Goal: Navigation & Orientation: Find specific page/section

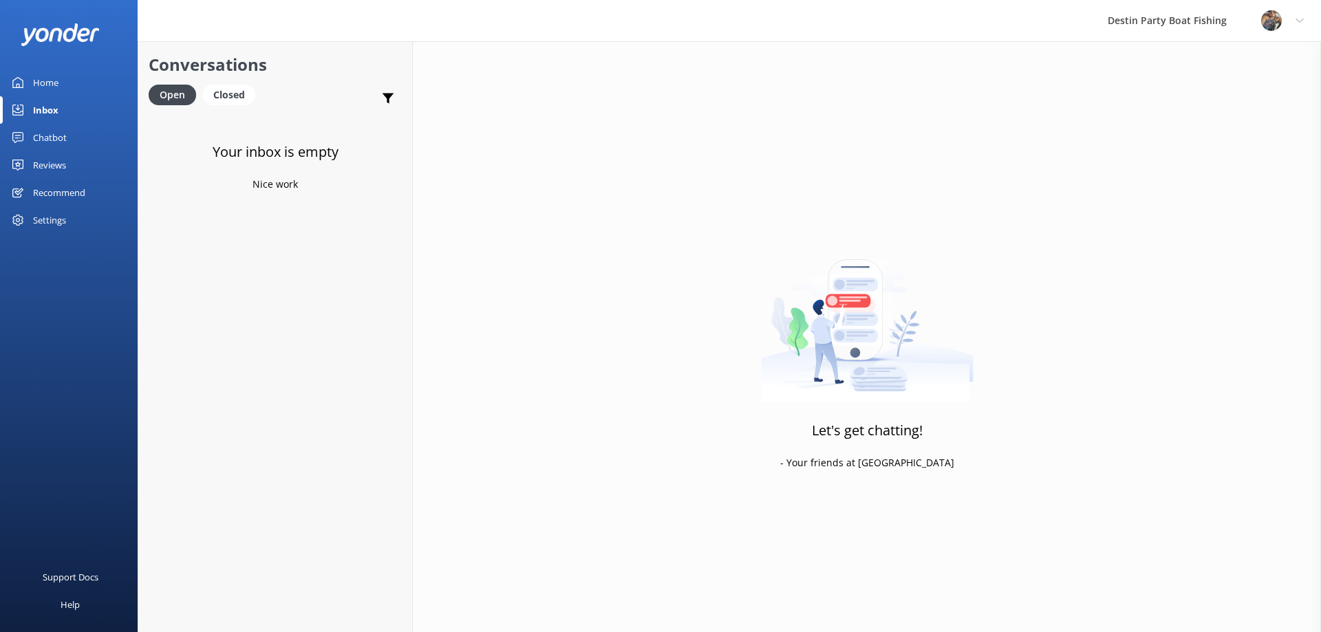
drag, startPoint x: 0, startPoint y: 0, endPoint x: 40, endPoint y: 107, distance: 114.5
click at [40, 107] on div "Inbox" at bounding box center [45, 110] width 25 height 28
click at [45, 79] on div "Home" at bounding box center [45, 83] width 25 height 28
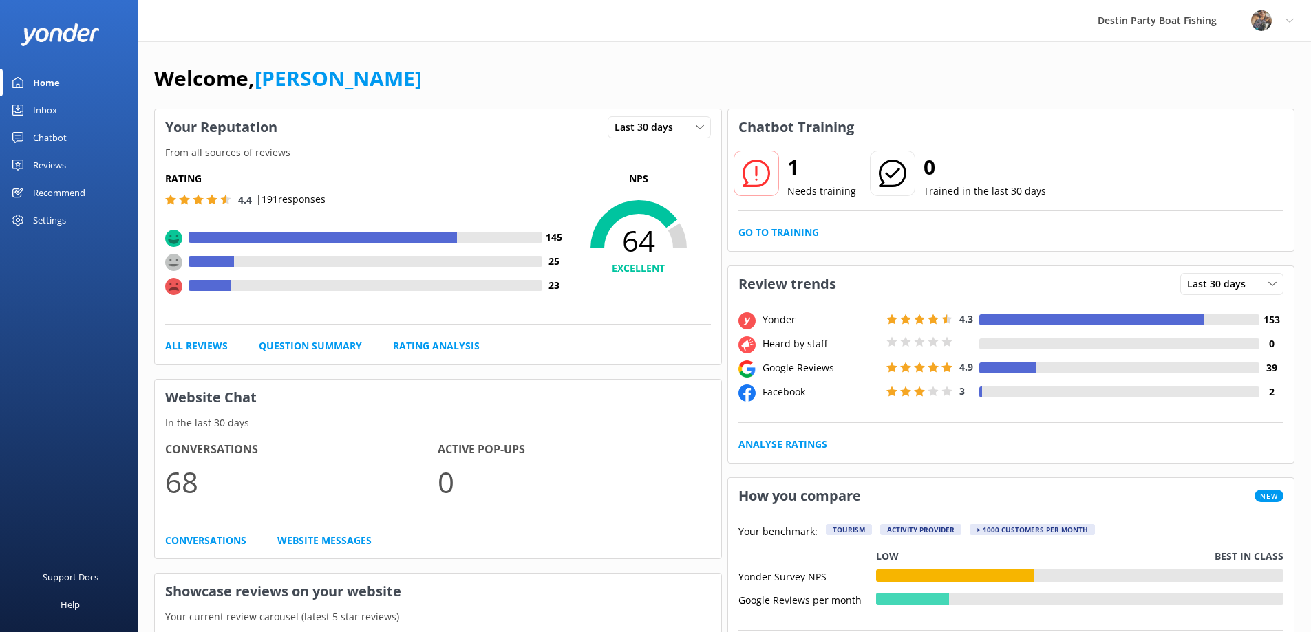
click at [45, 109] on div "Inbox" at bounding box center [45, 110] width 24 height 28
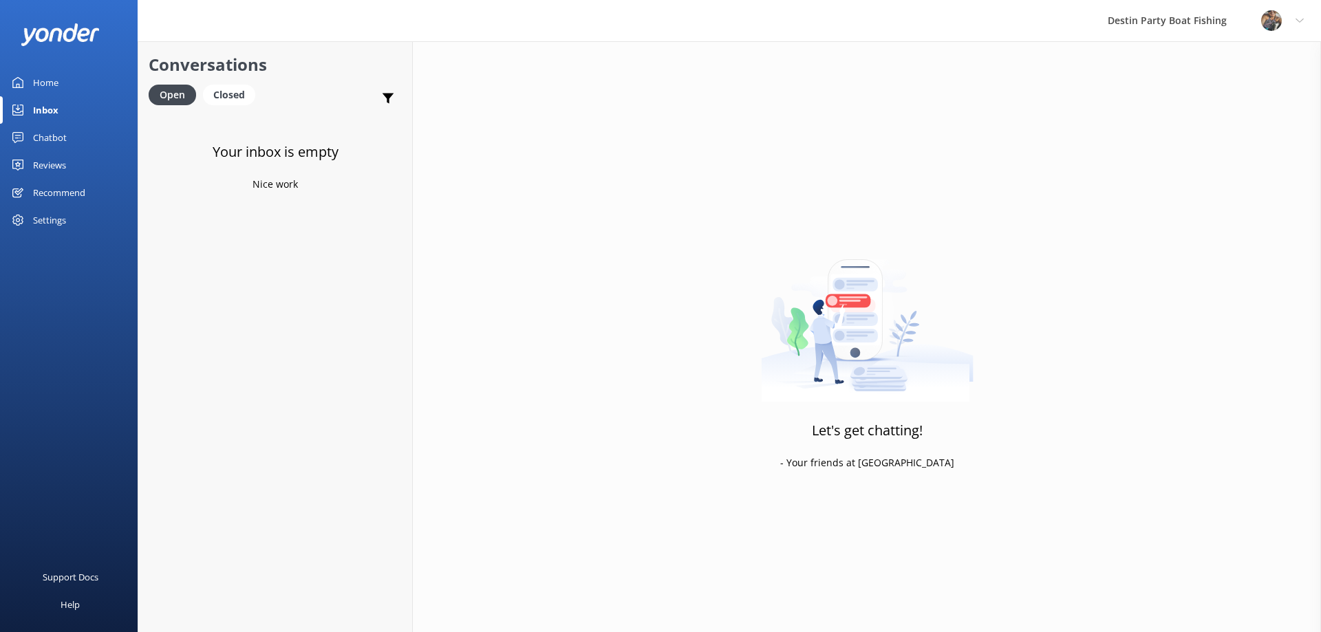
click at [47, 106] on div "Inbox" at bounding box center [45, 110] width 25 height 28
click at [47, 87] on div "Home" at bounding box center [45, 83] width 25 height 28
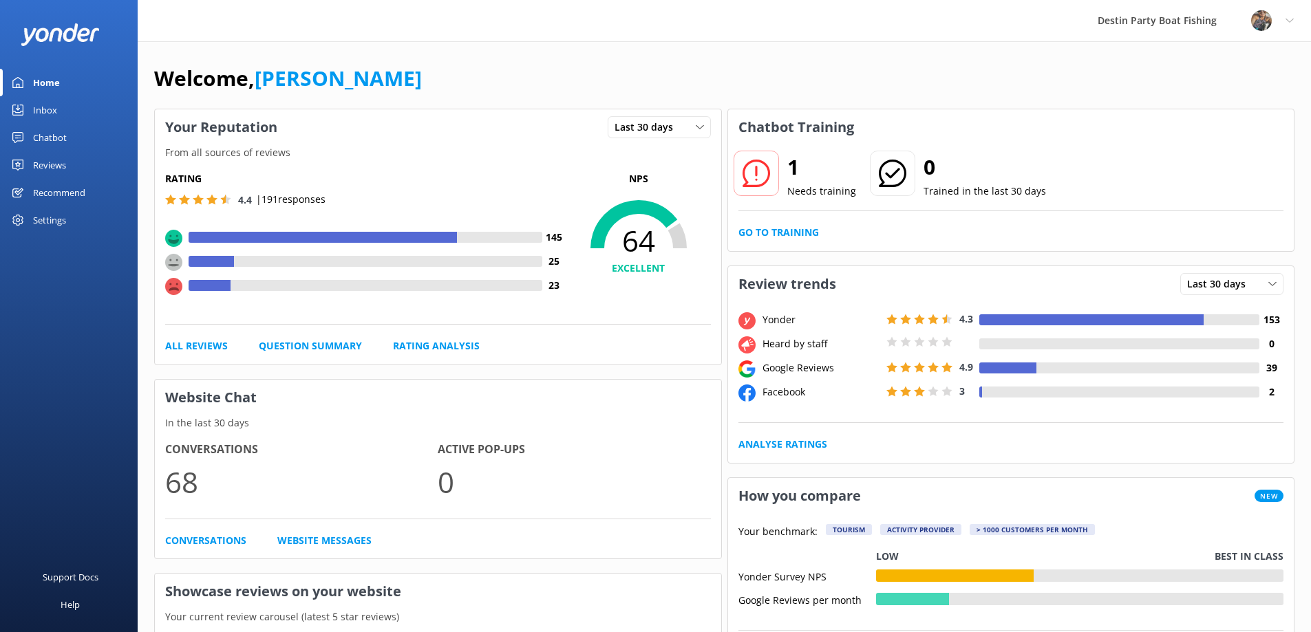
click at [43, 105] on div "Inbox" at bounding box center [45, 110] width 24 height 28
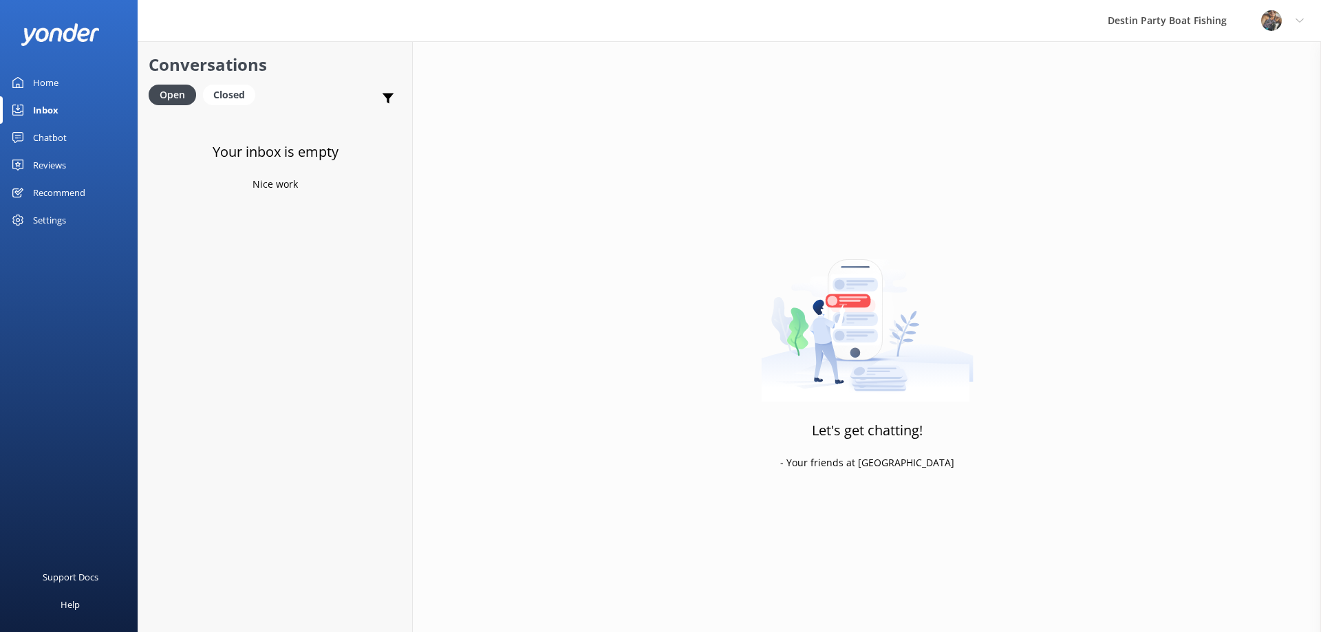
click at [42, 115] on div "Inbox" at bounding box center [45, 110] width 25 height 28
click at [51, 170] on div "Reviews" at bounding box center [49, 165] width 33 height 28
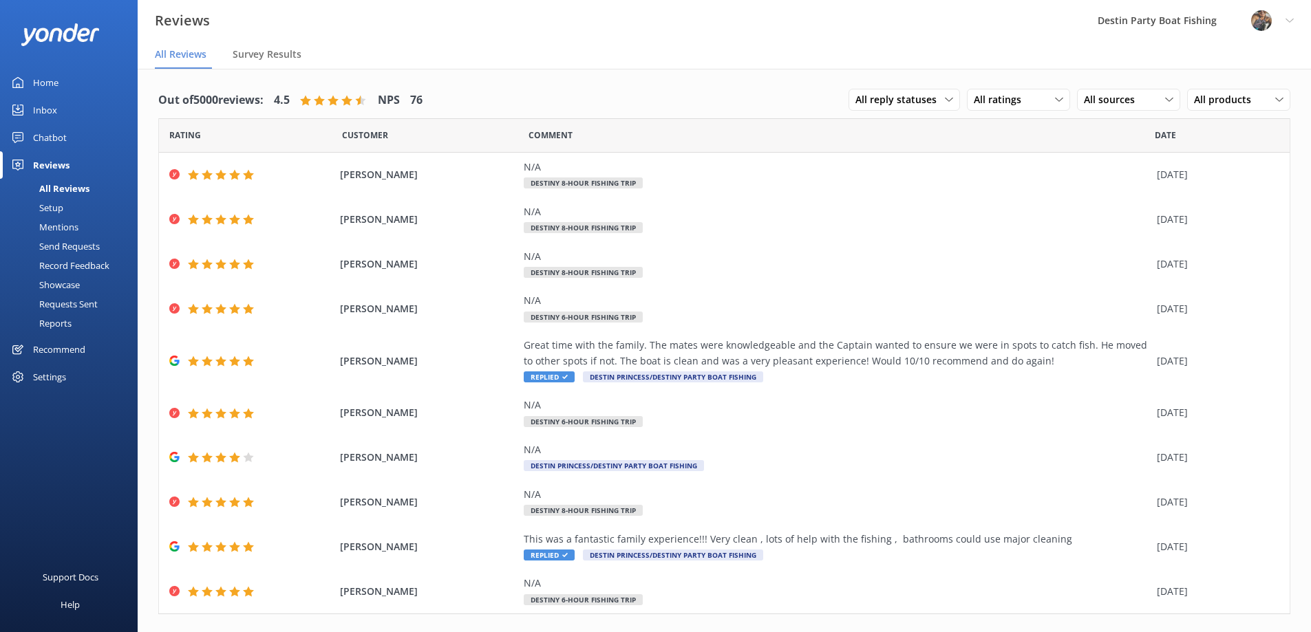
click at [39, 79] on div "Home" at bounding box center [45, 83] width 25 height 28
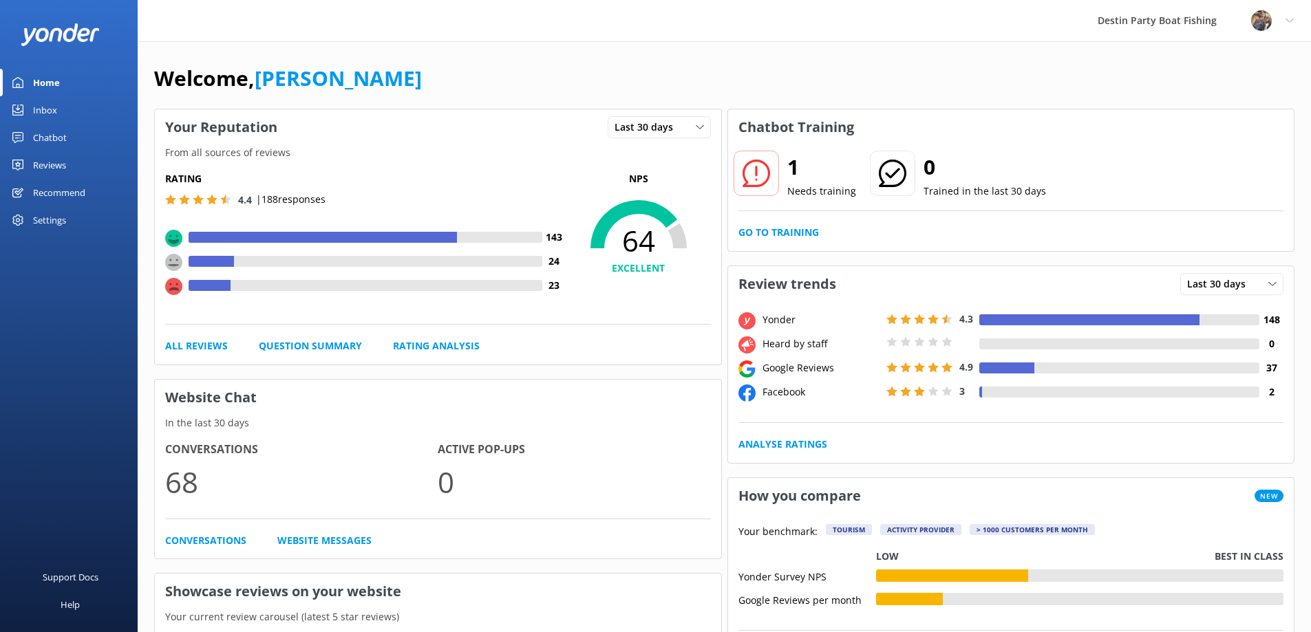
click at [47, 103] on div "Inbox" at bounding box center [45, 110] width 24 height 28
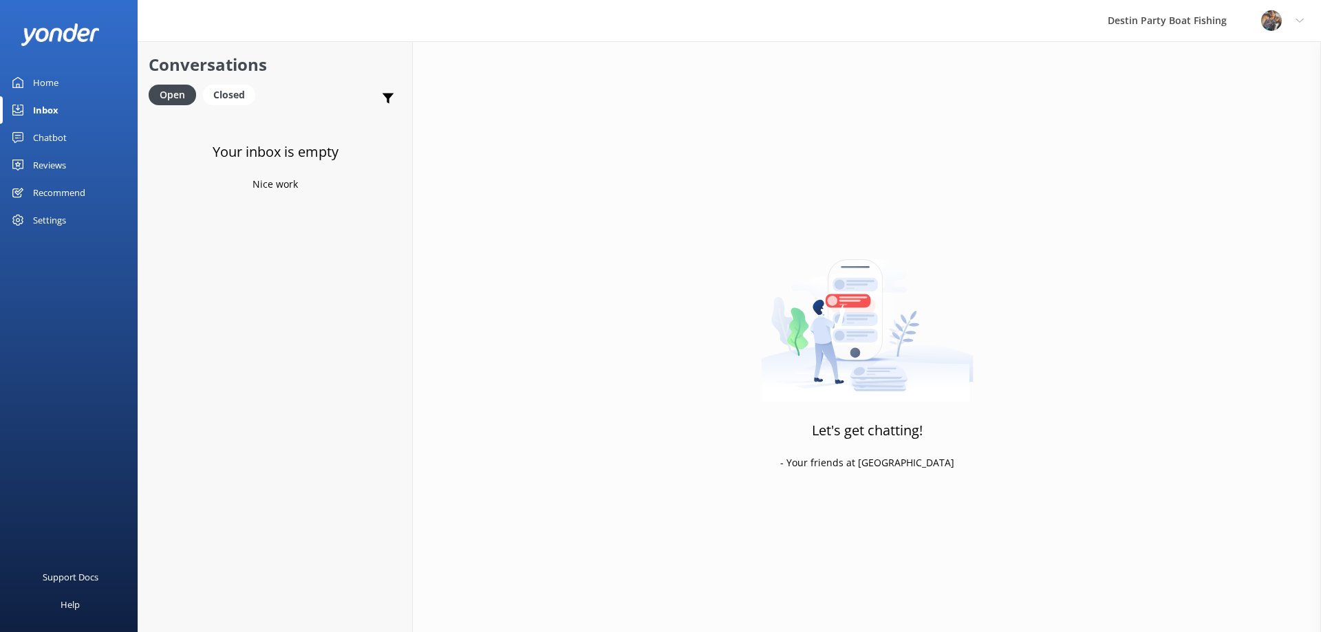
click at [42, 72] on div "Home" at bounding box center [45, 83] width 25 height 28
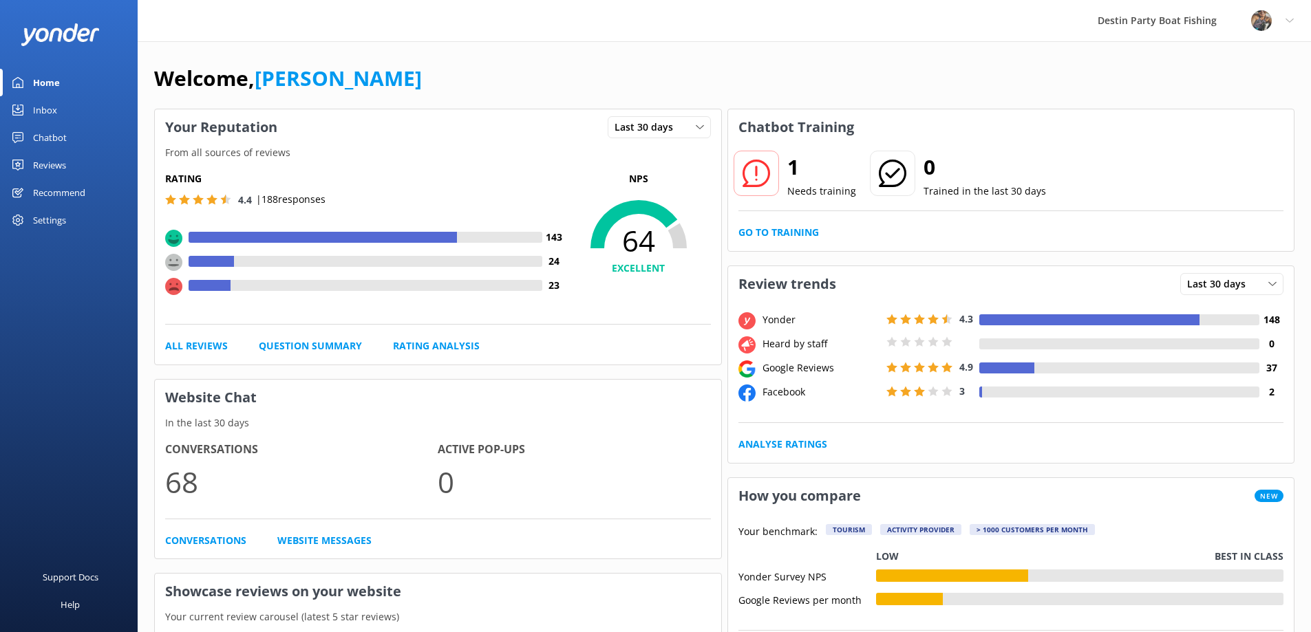
click at [52, 102] on div "Inbox" at bounding box center [45, 110] width 24 height 28
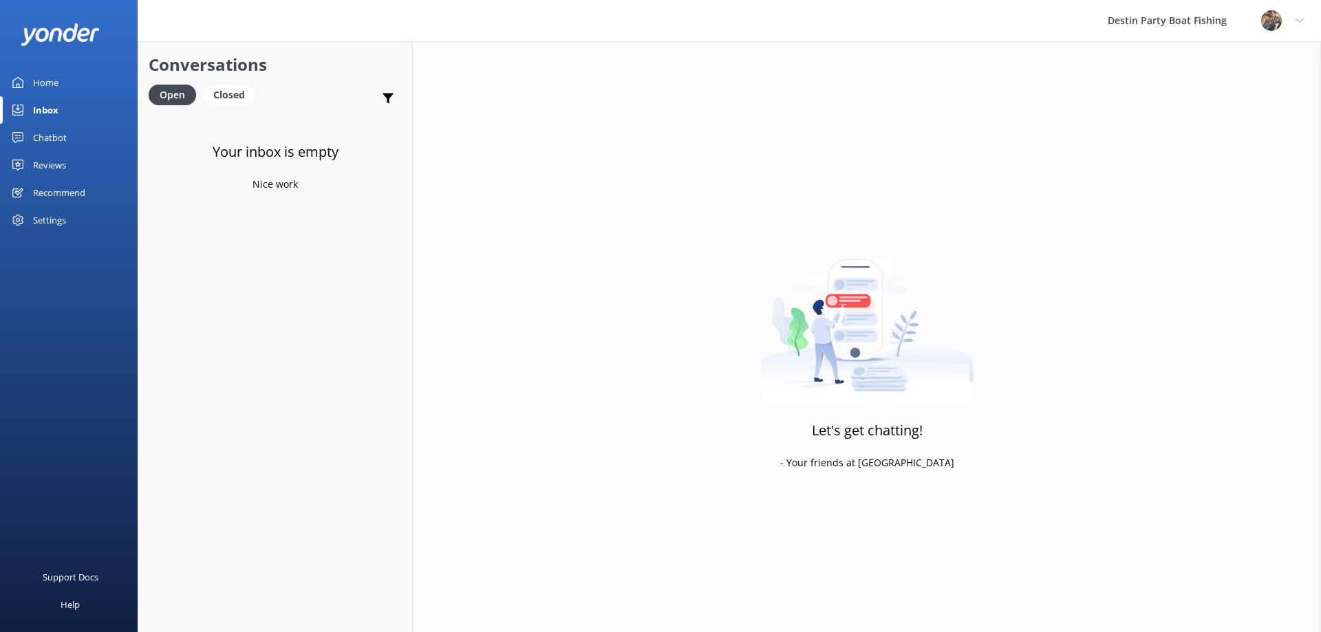
click at [33, 106] on div "Inbox" at bounding box center [45, 110] width 25 height 28
click at [31, 84] on link "Home" at bounding box center [69, 83] width 138 height 28
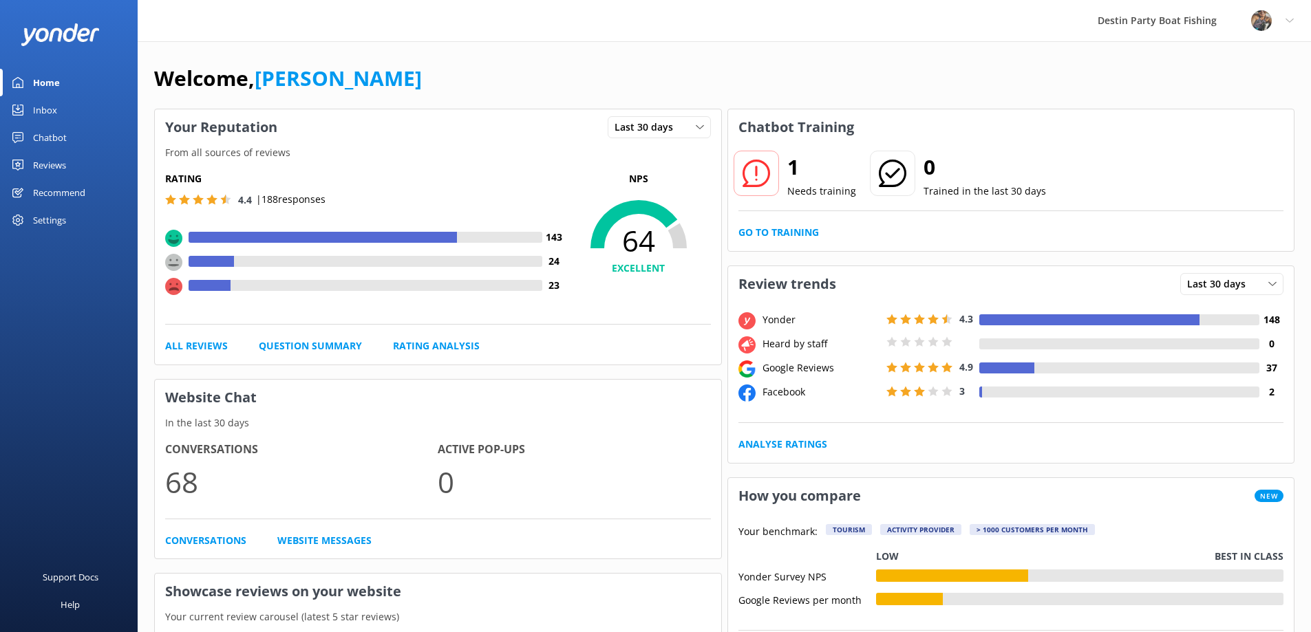
click at [50, 116] on div "Inbox" at bounding box center [45, 110] width 24 height 28
